Goal: Obtain resource: Obtain resource

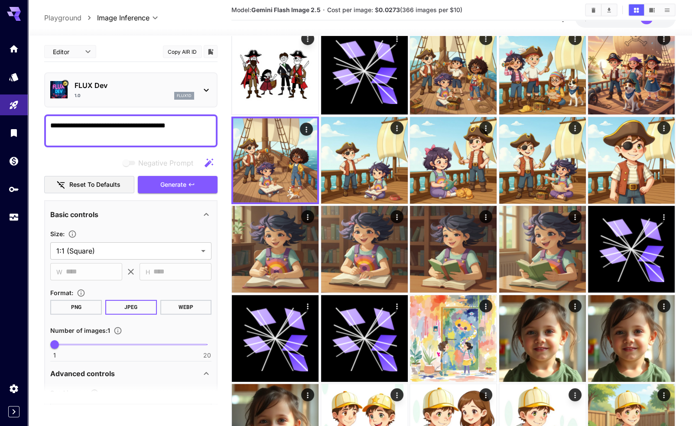
scroll to position [320, 0]
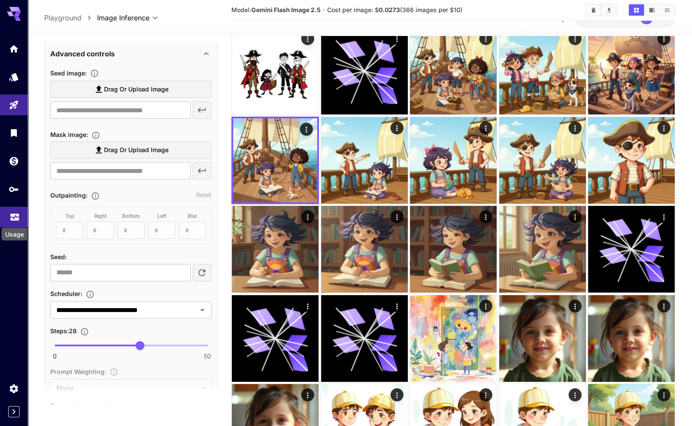
click at [14, 212] on icon "Usage" at bounding box center [15, 214] width 10 height 10
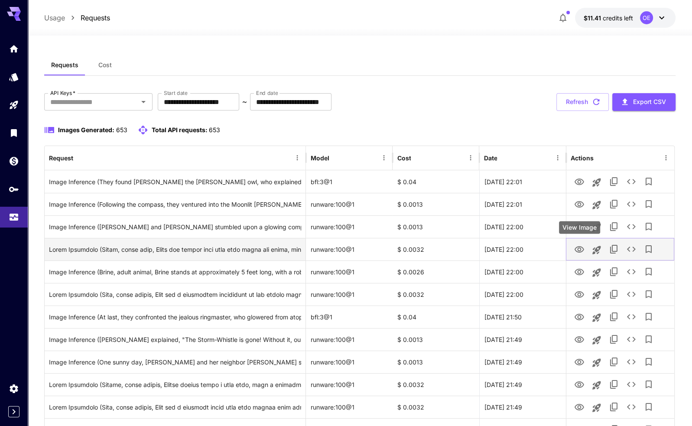
click at [580, 244] on icon "View Image" at bounding box center [579, 249] width 10 height 10
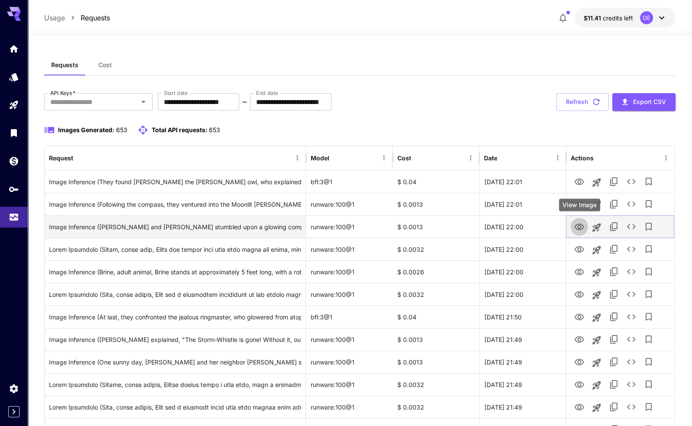
click at [579, 225] on icon "View Image" at bounding box center [580, 227] width 10 height 6
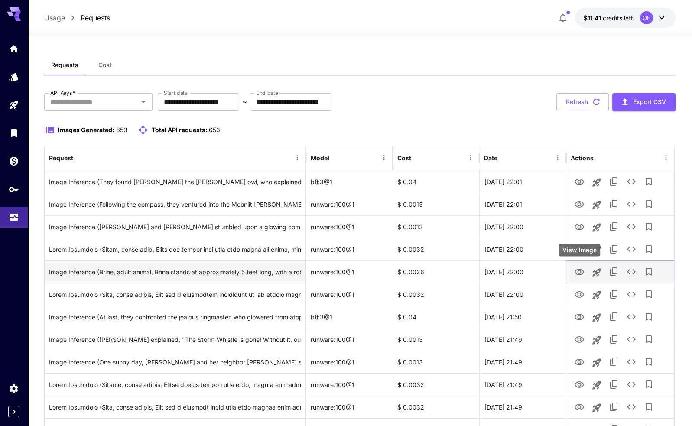
click at [580, 273] on icon "View Image" at bounding box center [580, 272] width 10 height 6
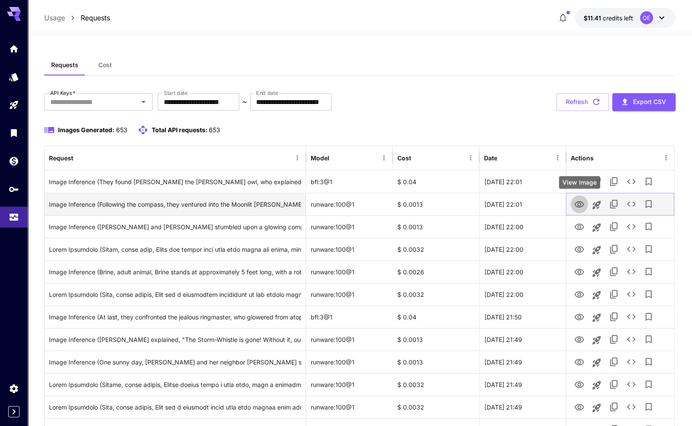
click at [580, 202] on icon "View Image" at bounding box center [579, 204] width 10 height 10
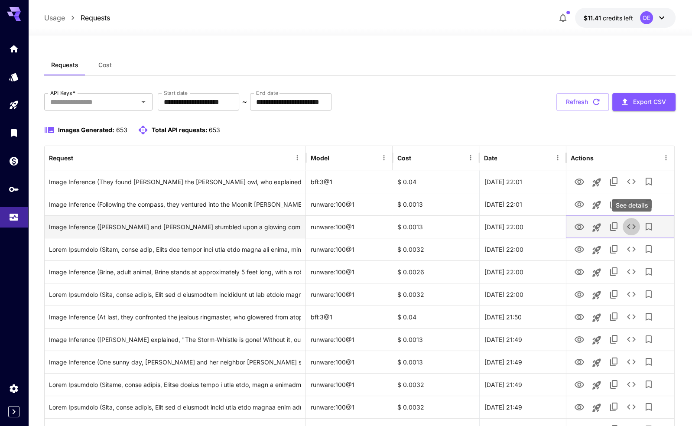
click at [637, 228] on button "See details" at bounding box center [631, 226] width 17 height 17
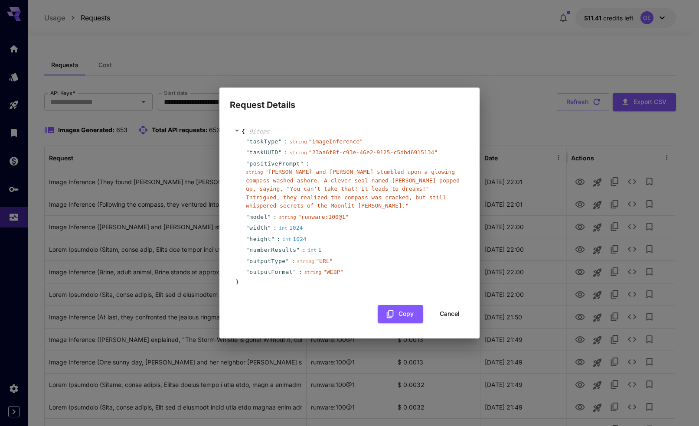
click at [296, 224] on div "int 1024" at bounding box center [291, 228] width 24 height 9
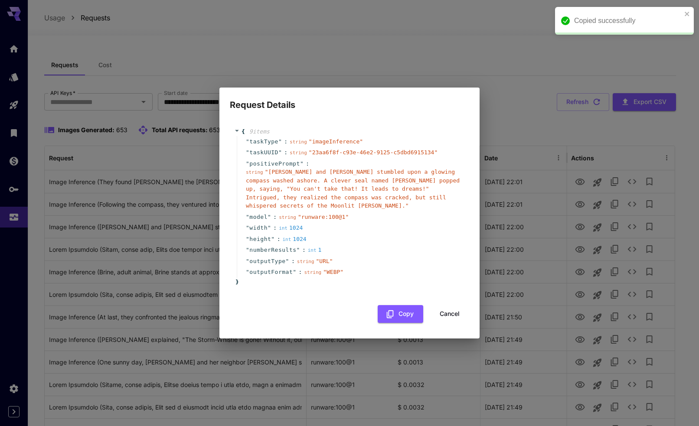
click at [313, 234] on div "" height " : int 1024" at bounding box center [351, 239] width 228 height 11
click at [410, 309] on button "Copy" at bounding box center [399, 314] width 45 height 18
click at [452, 316] on button "Cancel" at bounding box center [449, 314] width 39 height 18
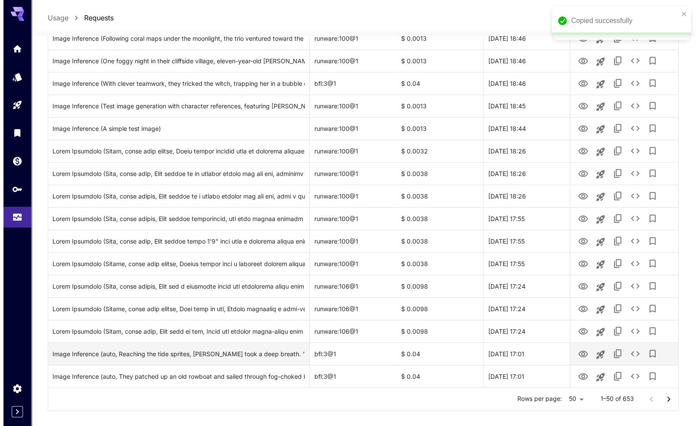
scroll to position [920, 0]
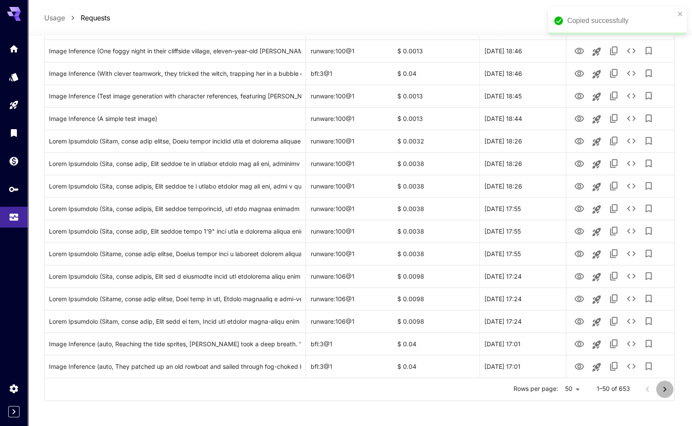
click at [669, 390] on icon "Go to next page" at bounding box center [665, 389] width 10 height 10
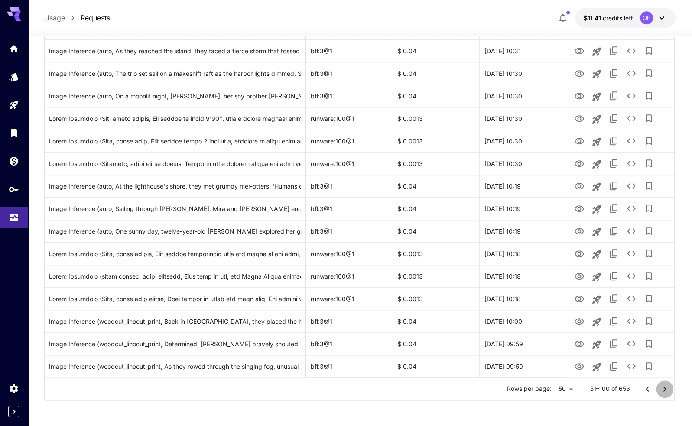
click at [670, 388] on button "Go to next page" at bounding box center [664, 388] width 17 height 17
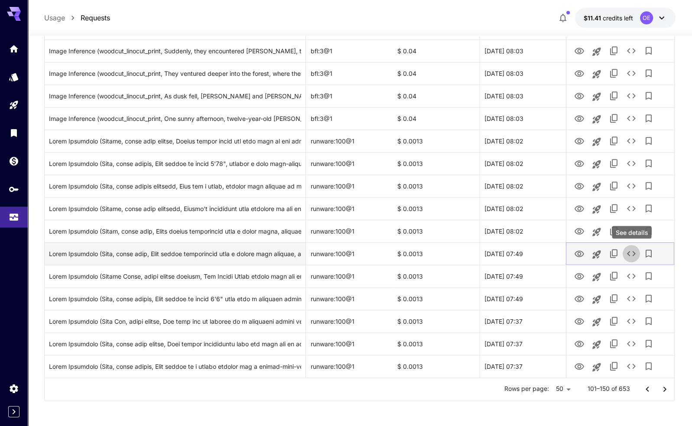
click at [631, 255] on icon "See details" at bounding box center [631, 253] width 10 height 10
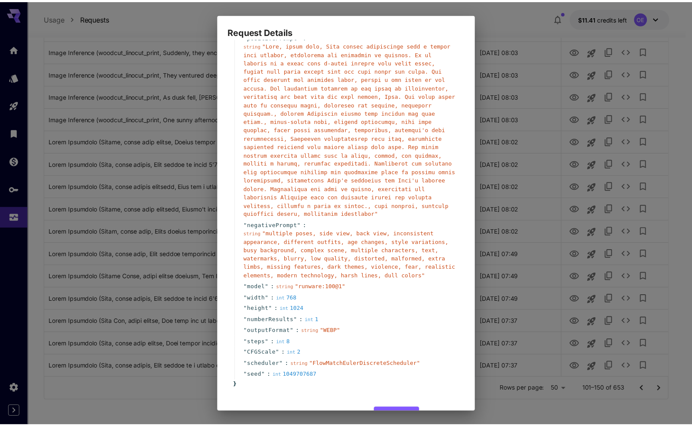
scroll to position [74, 0]
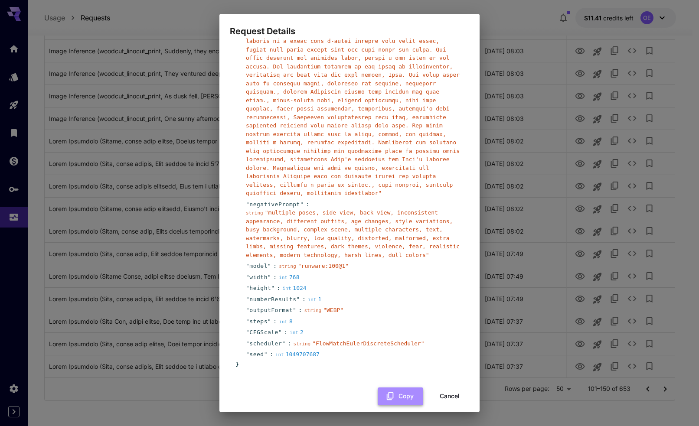
click at [400, 387] on button "Copy" at bounding box center [399, 396] width 45 height 18
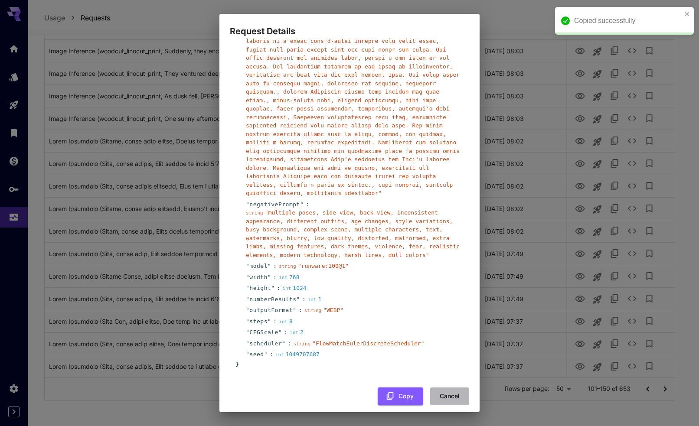
click at [439, 388] on button "Cancel" at bounding box center [449, 396] width 39 height 18
